Goal: Information Seeking & Learning: Check status

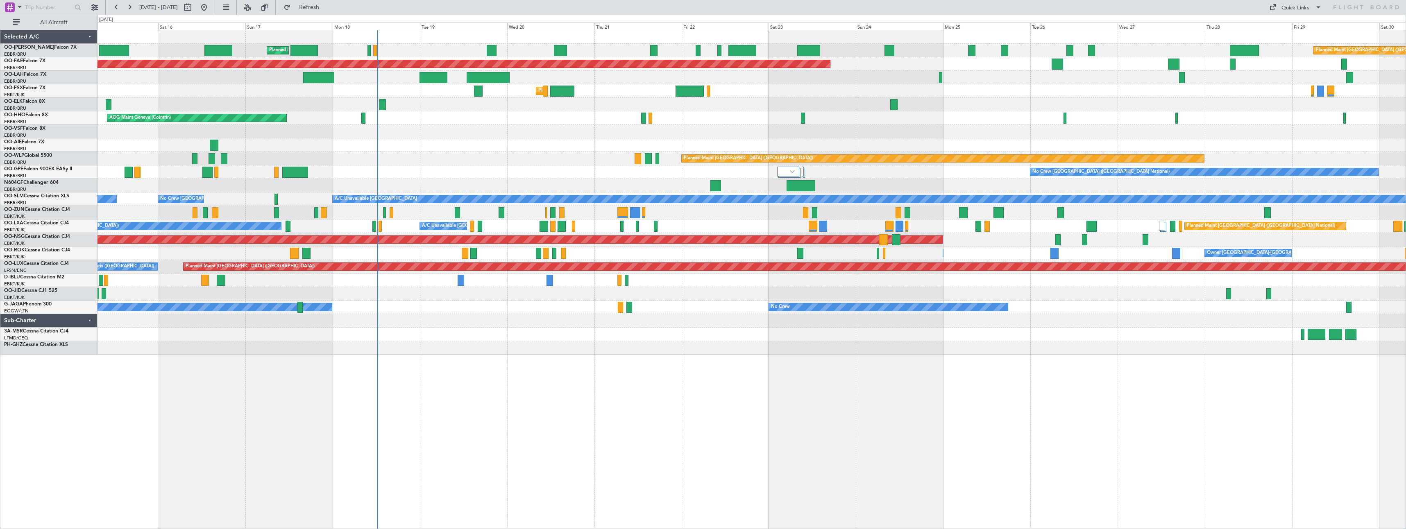
click at [805, 434] on div "Planned Maint [GEOGRAPHIC_DATA] ([GEOGRAPHIC_DATA] National) Planned Maint [GEO…" at bounding box center [752, 279] width 1309 height 499
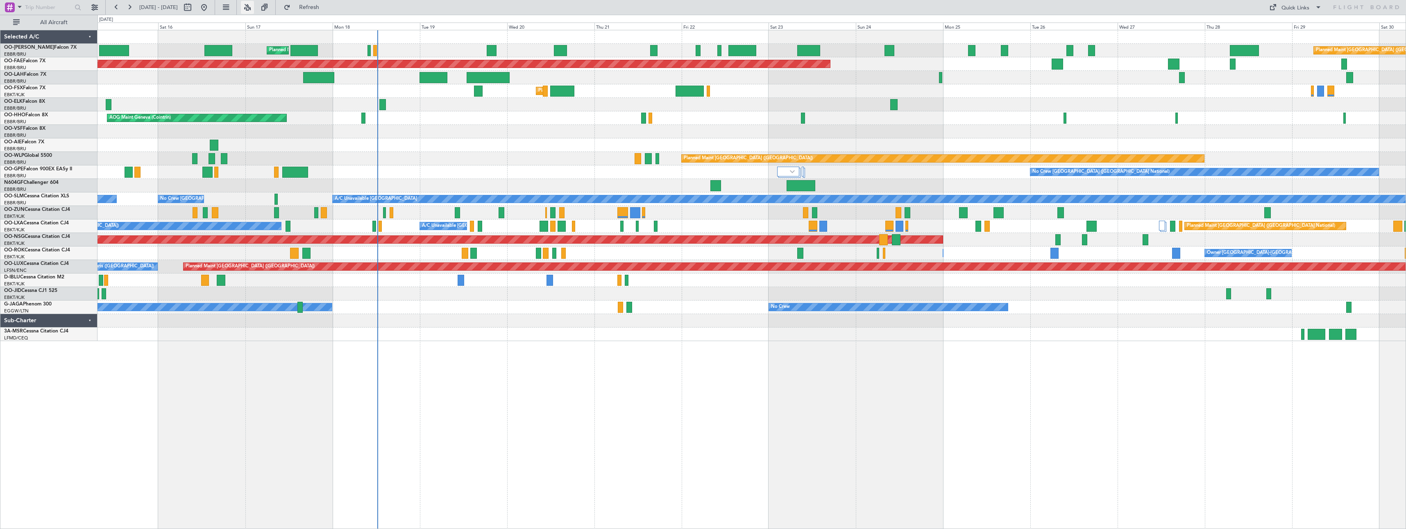
click at [254, 6] on button at bounding box center [247, 7] width 13 height 13
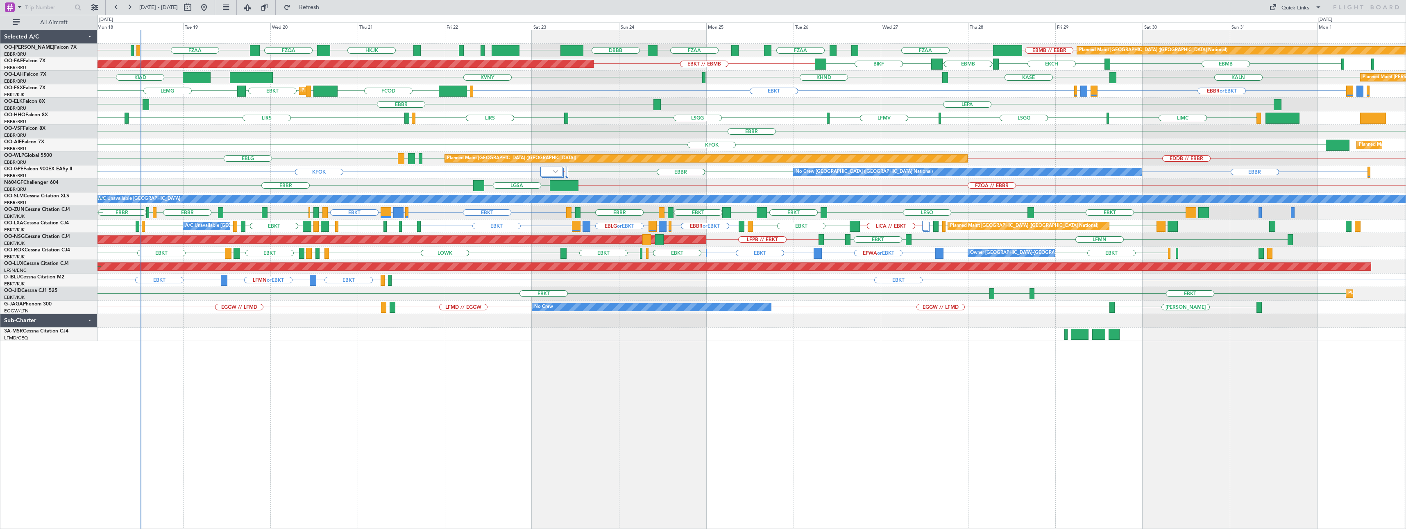
click at [803, 408] on div "Planned Maint [GEOGRAPHIC_DATA] ([GEOGRAPHIC_DATA] National) FZQA FZAA FCBB FCO…" at bounding box center [752, 279] width 1309 height 499
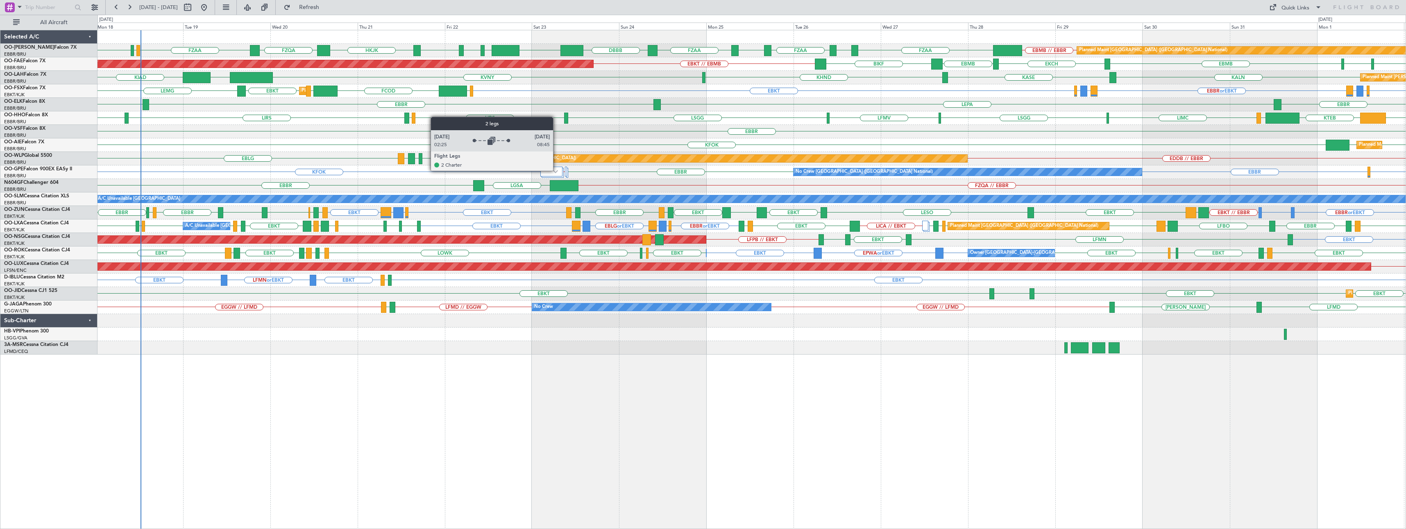
click at [557, 170] on img at bounding box center [555, 171] width 5 height 3
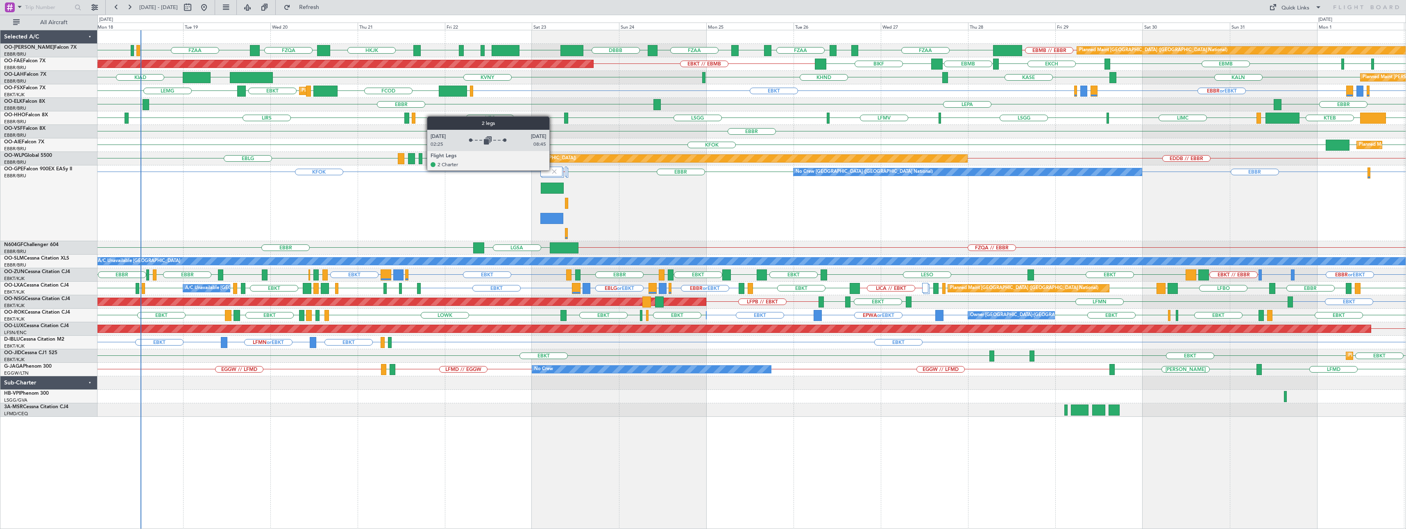
click at [553, 170] on img at bounding box center [554, 171] width 7 height 7
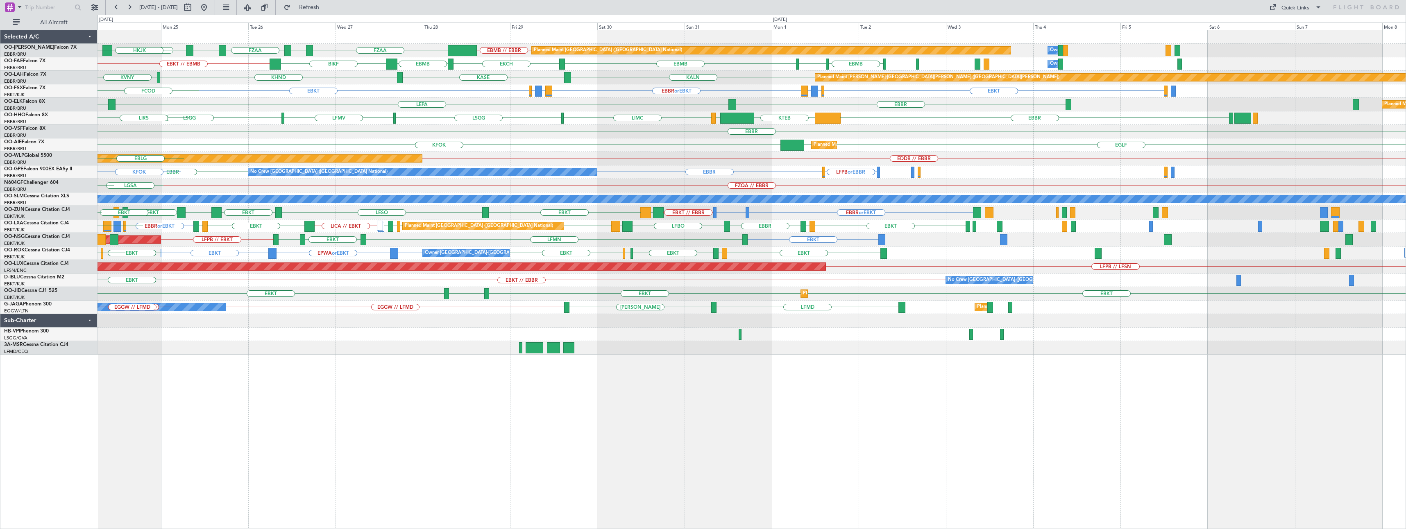
click at [497, 166] on div "EBMB // EBBR FZAA FZOA FZAA FZIC FZAA DBBB Planned Maint [GEOGRAPHIC_DATA] ([GE…" at bounding box center [752, 192] width 1308 height 324
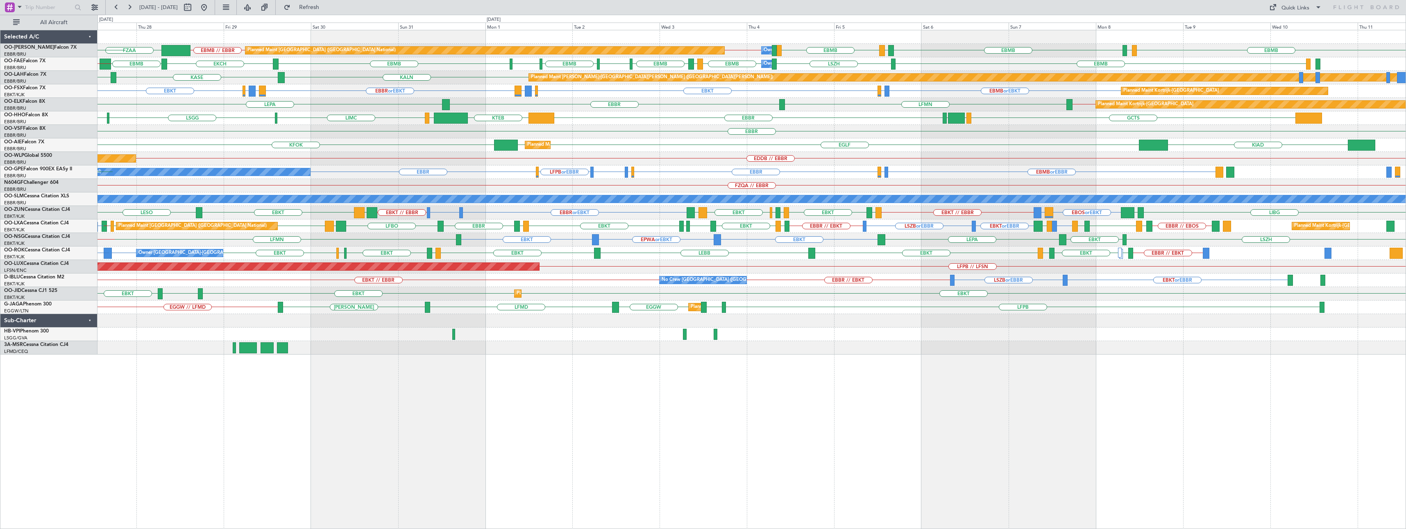
click at [483, 218] on div "EBMB [GEOGRAPHIC_DATA] EBMB EBBR // EBMB EBMB // EBBR FZAA EBMB LIMC EBMB LKPR …" at bounding box center [752, 192] width 1308 height 324
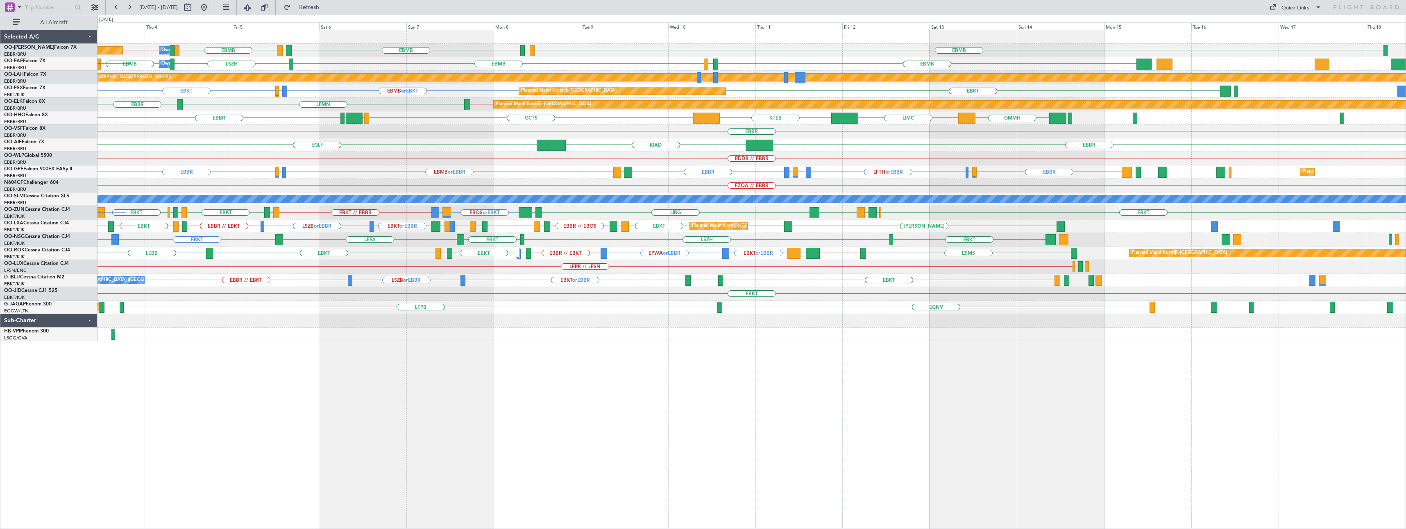
click at [445, 219] on div "EBMB [GEOGRAPHIC_DATA] EBMB EBBR // EBMB EBMB LIMC EBMB LKPR Planned Maint [GEO…" at bounding box center [752, 185] width 1308 height 311
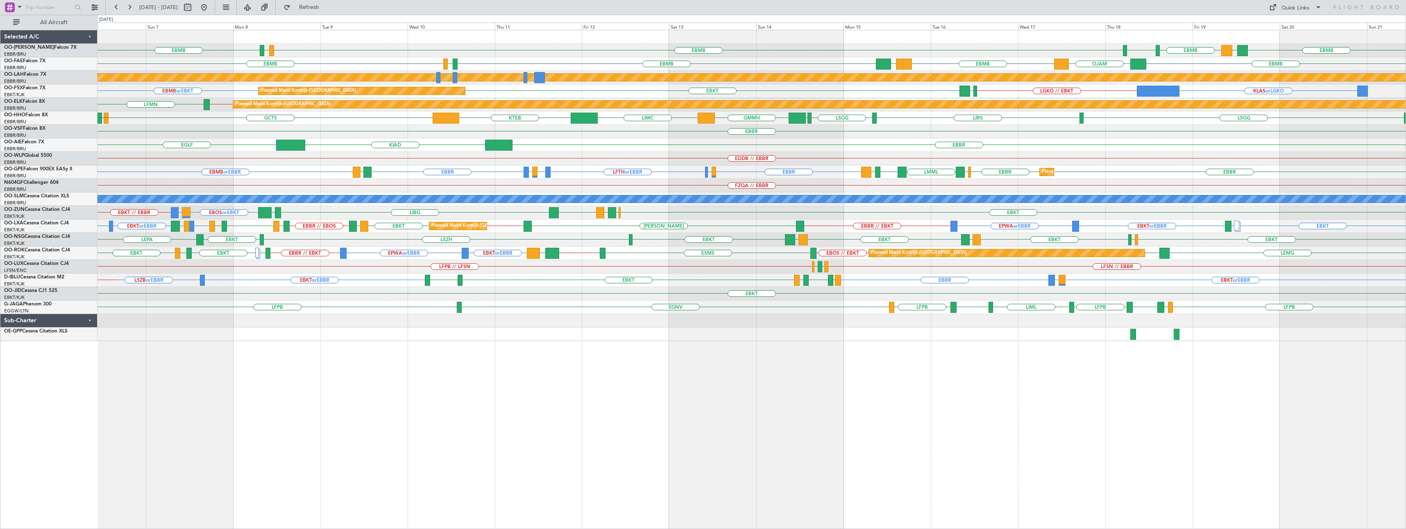
click at [1209, 127] on div "EBBR" at bounding box center [752, 132] width 1308 height 14
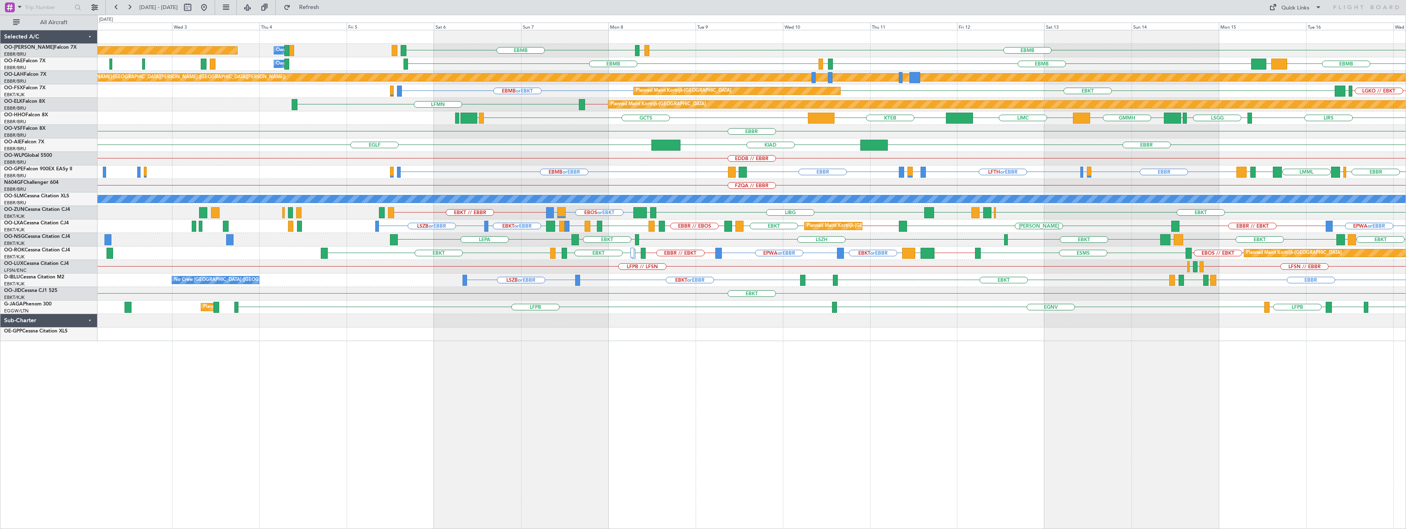
click at [1056, 123] on div "EBMB LIMC EBMB Owner [GEOGRAPHIC_DATA] Planned Maint [GEOGRAPHIC_DATA] ([GEOGRA…" at bounding box center [752, 185] width 1308 height 311
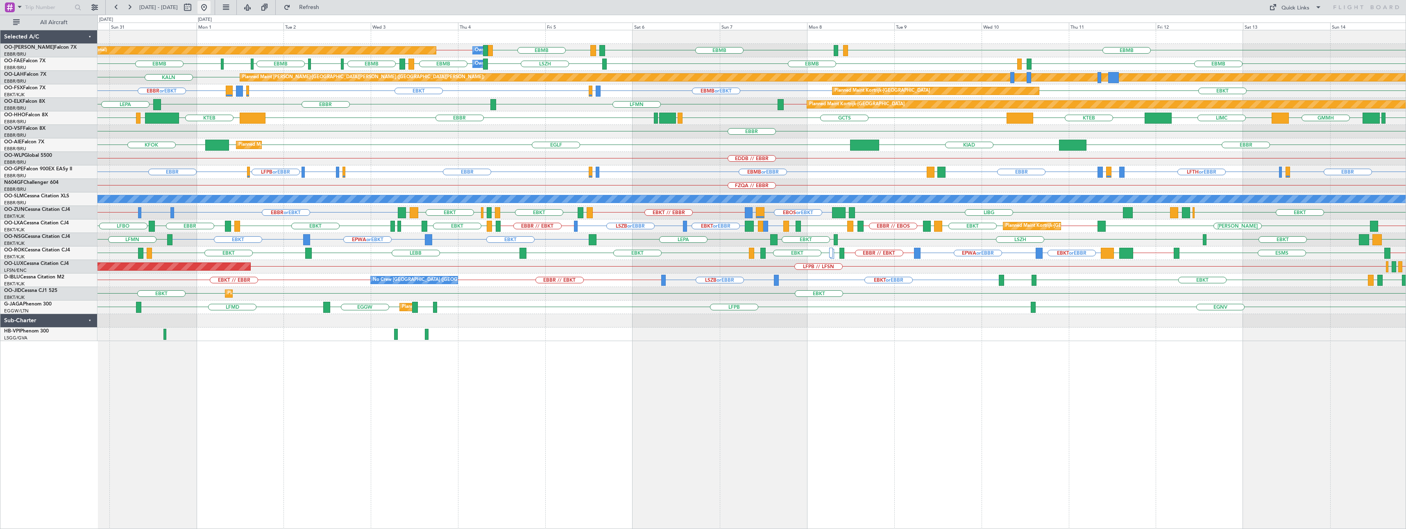
click at [211, 9] on button at bounding box center [203, 7] width 13 height 13
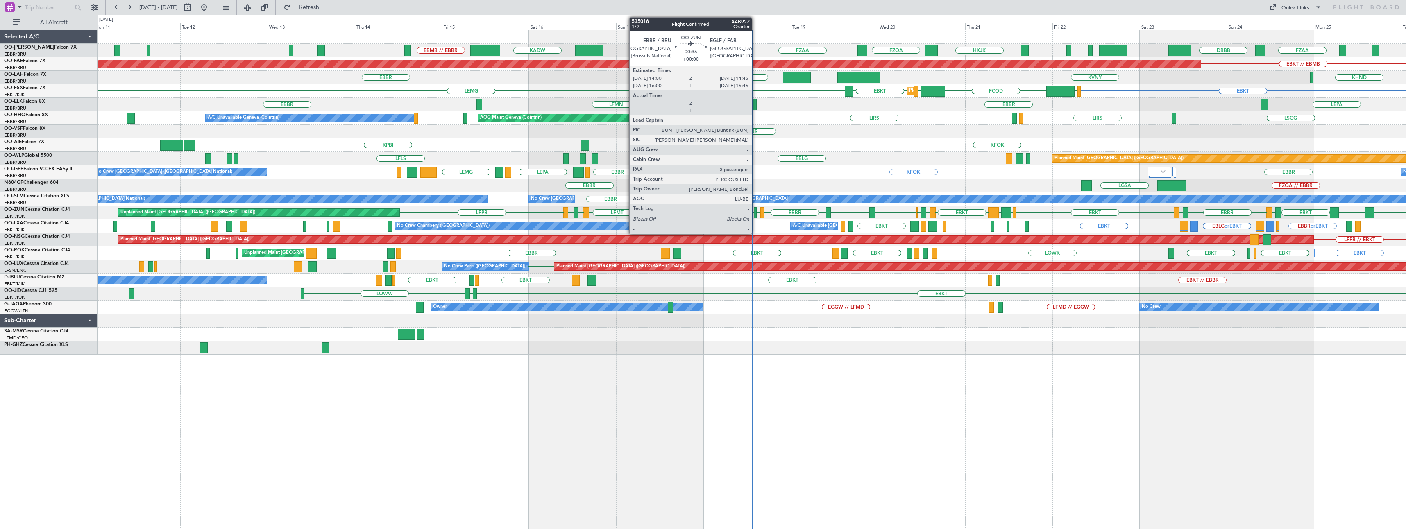
click at [755, 211] on div at bounding box center [755, 212] width 3 height 11
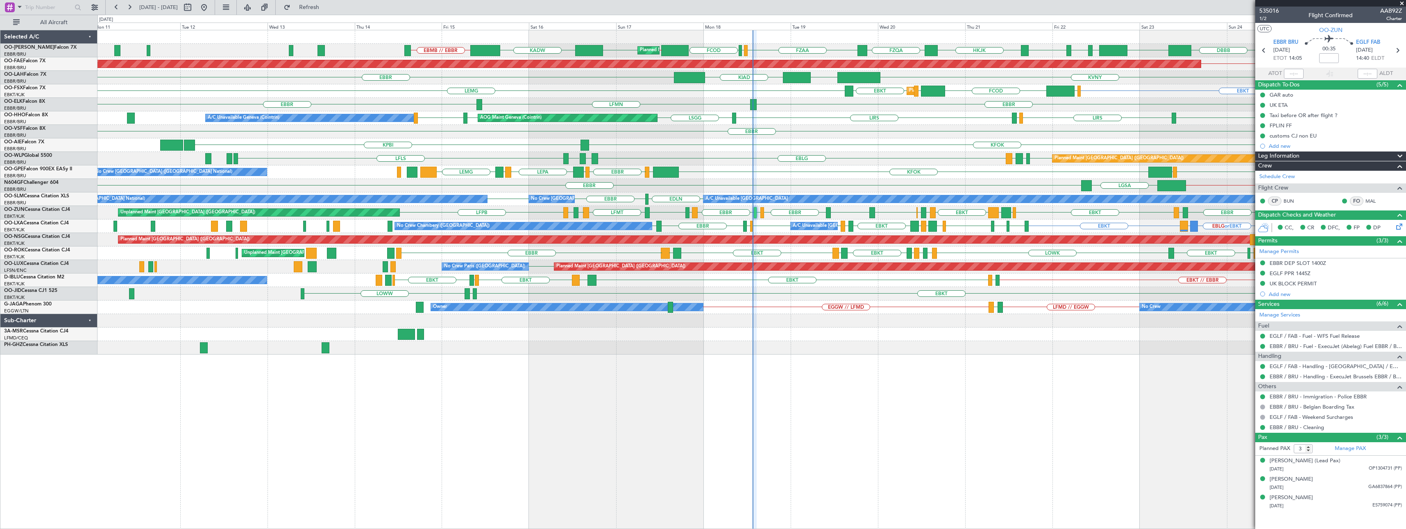
click at [1402, 4] on span at bounding box center [1402, 3] width 8 height 7
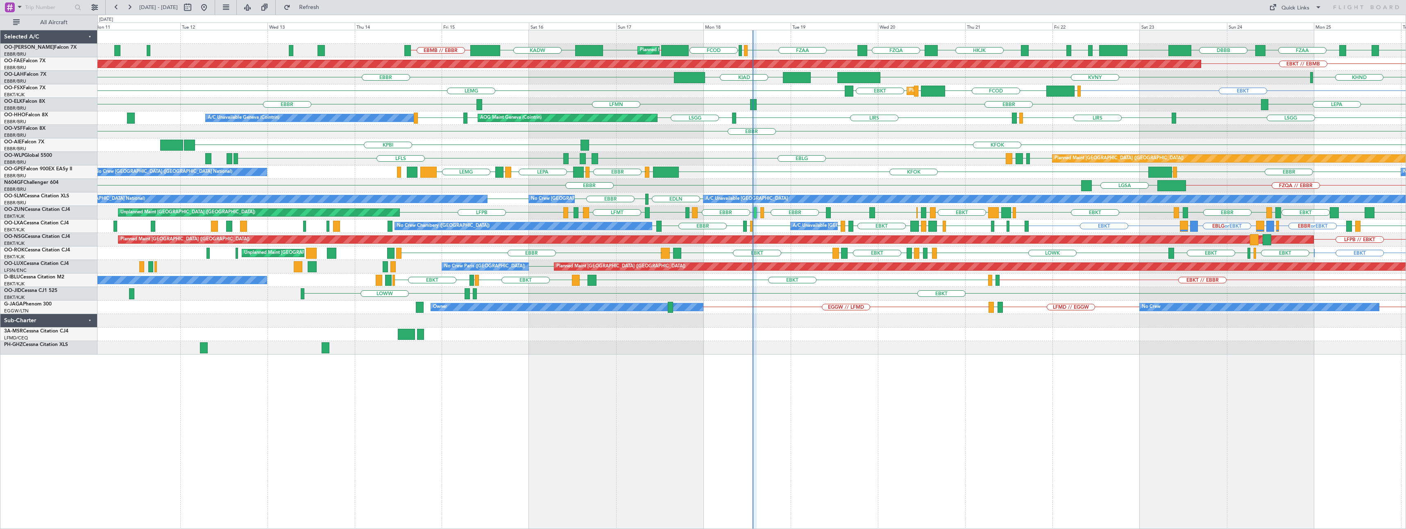
type input "0"
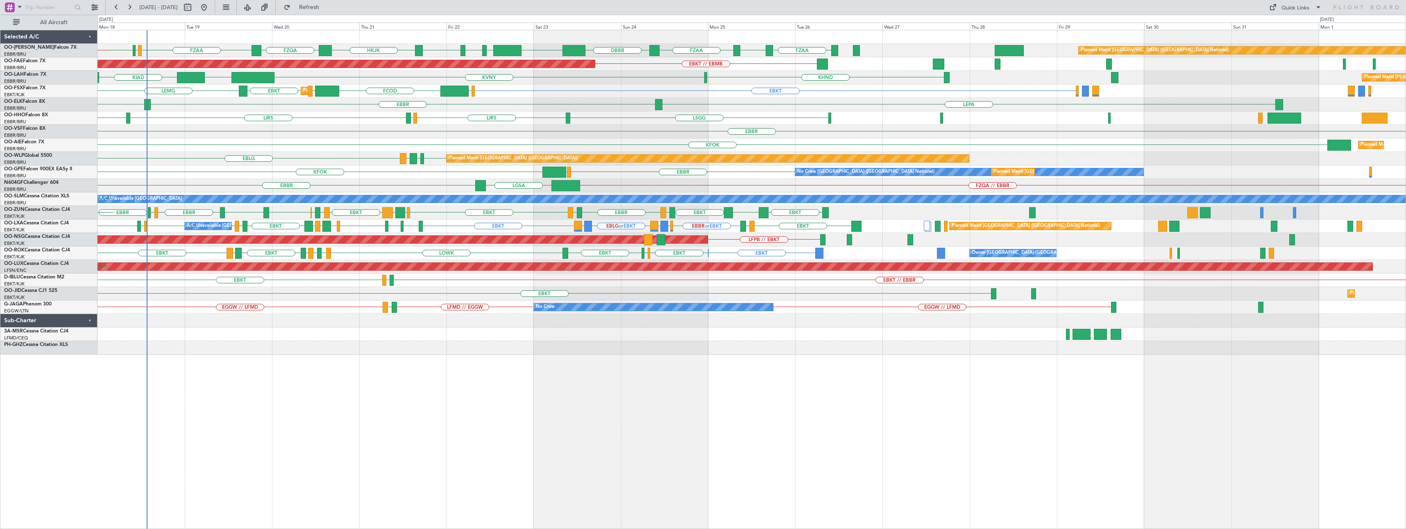
click at [473, 359] on div "FZQA FZAA FCBB FCOD FZAA FZIC FZAA DBBB EBMB [GEOGRAPHIC_DATA] [PERSON_NAME][GE…" at bounding box center [752, 279] width 1309 height 499
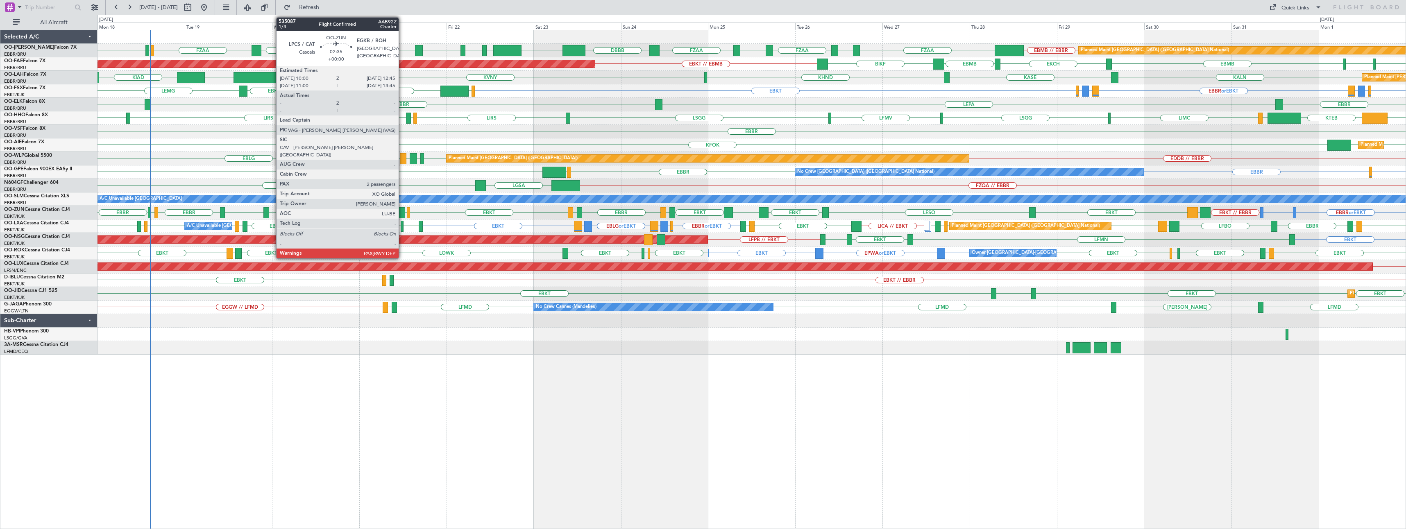
click at [402, 212] on div at bounding box center [400, 212] width 10 height 11
